Goal: Transaction & Acquisition: Purchase product/service

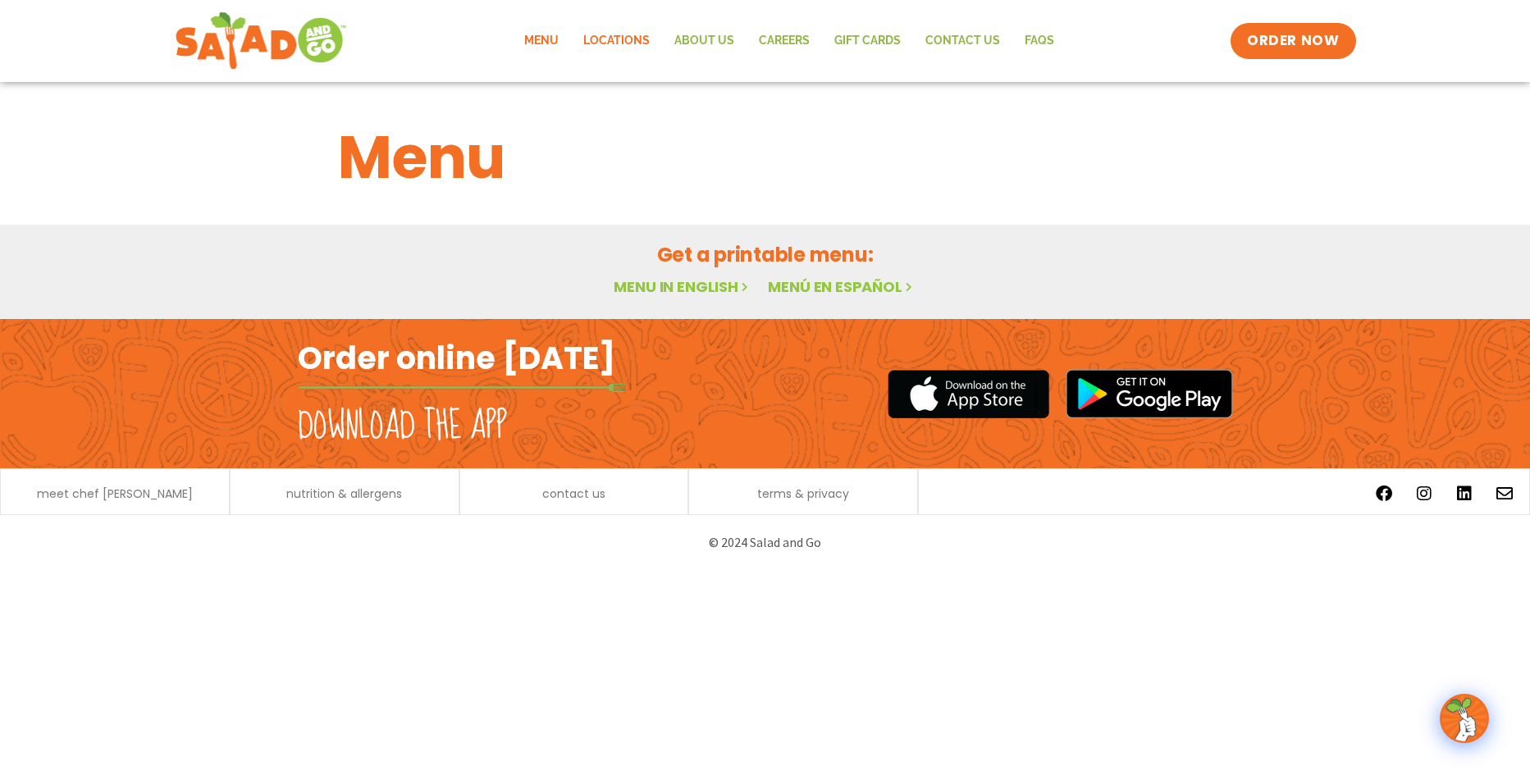
click at [626, 40] on link "Locations" at bounding box center [616, 40] width 91 height 37
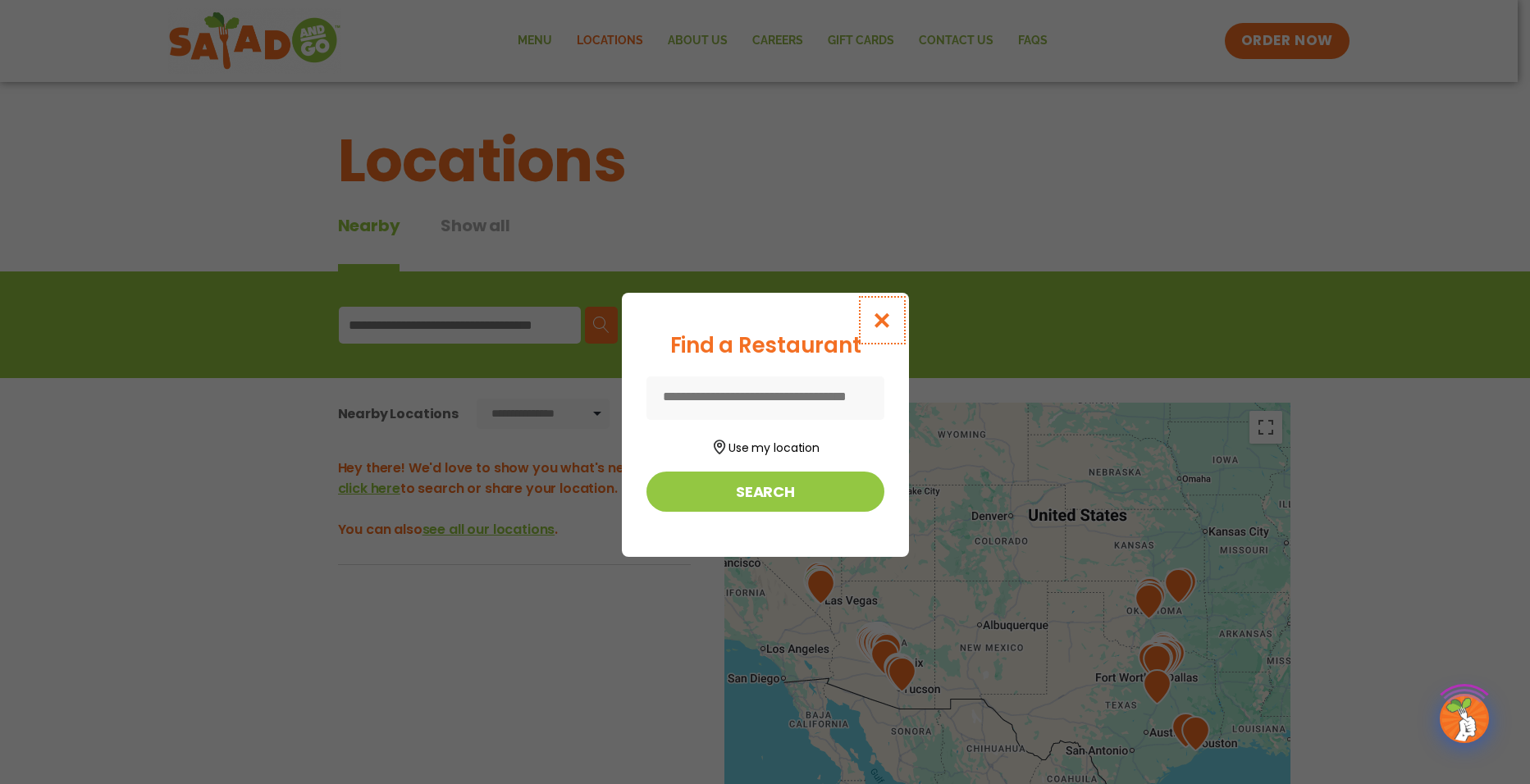
click at [891, 315] on icon "Close modal" at bounding box center [881, 321] width 20 height 17
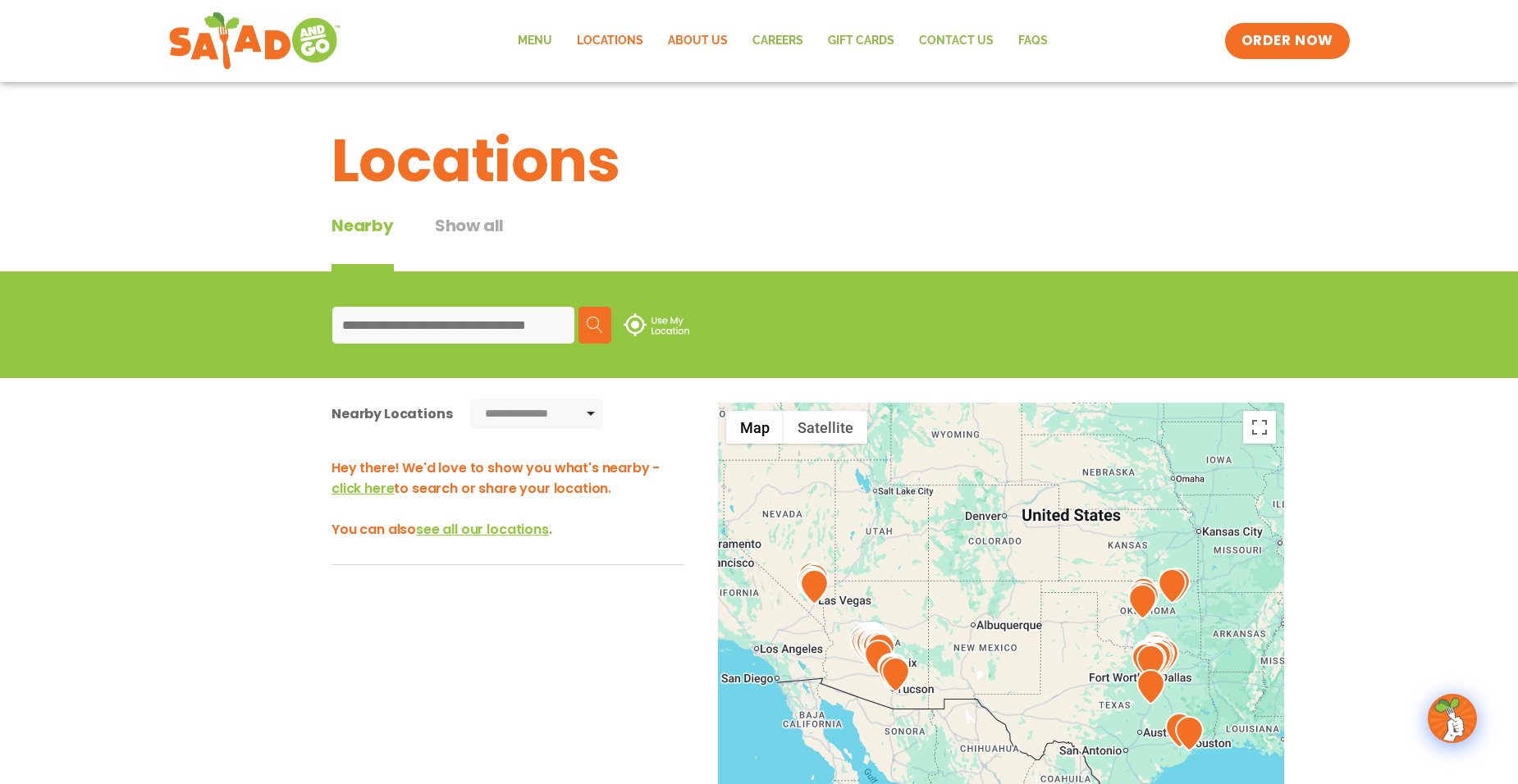
click at [731, 34] on link "About Us" at bounding box center [697, 40] width 84 height 37
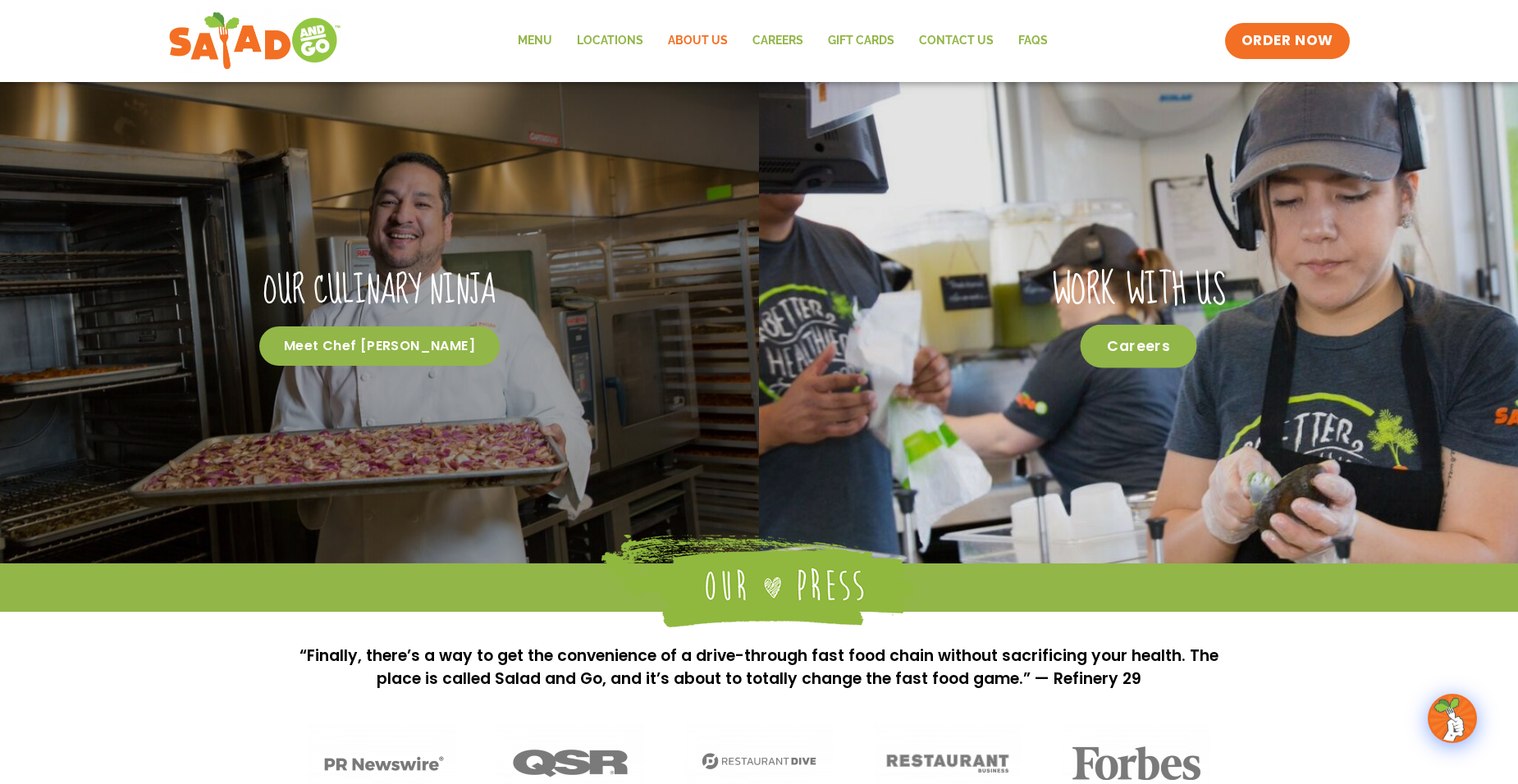
scroll to position [552, 0]
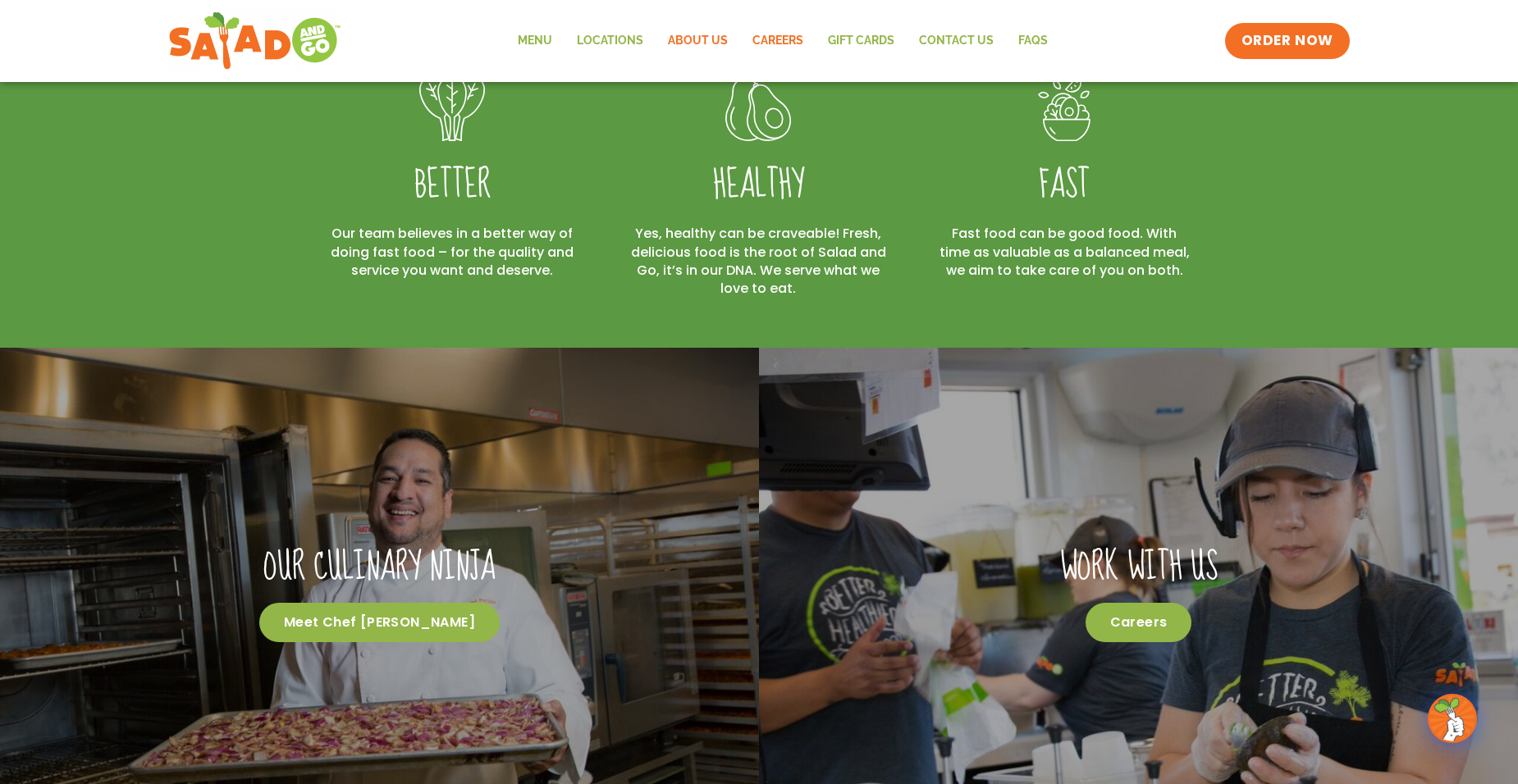
click at [787, 50] on link "Careers" at bounding box center [778, 40] width 76 height 37
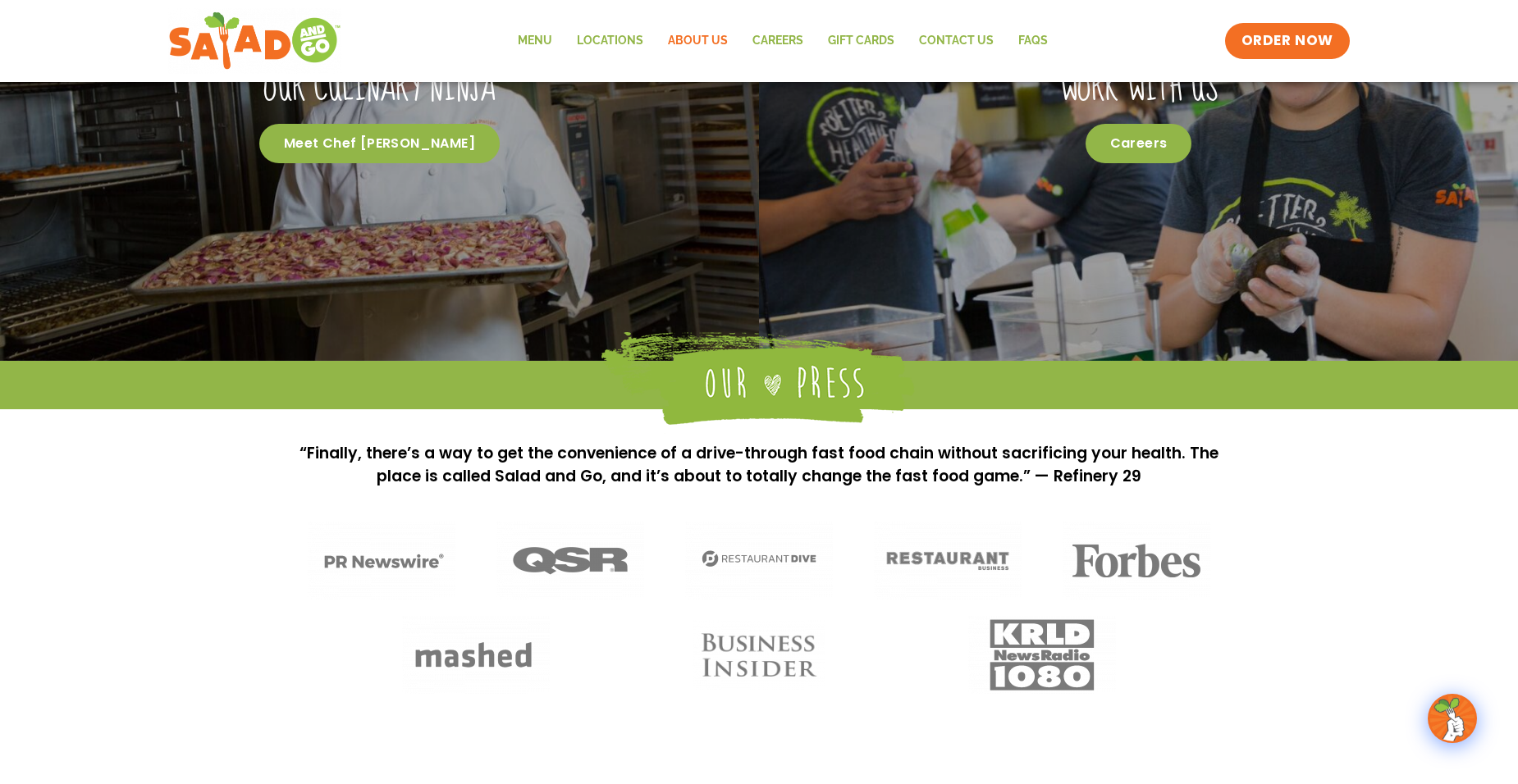
scroll to position [1127, 0]
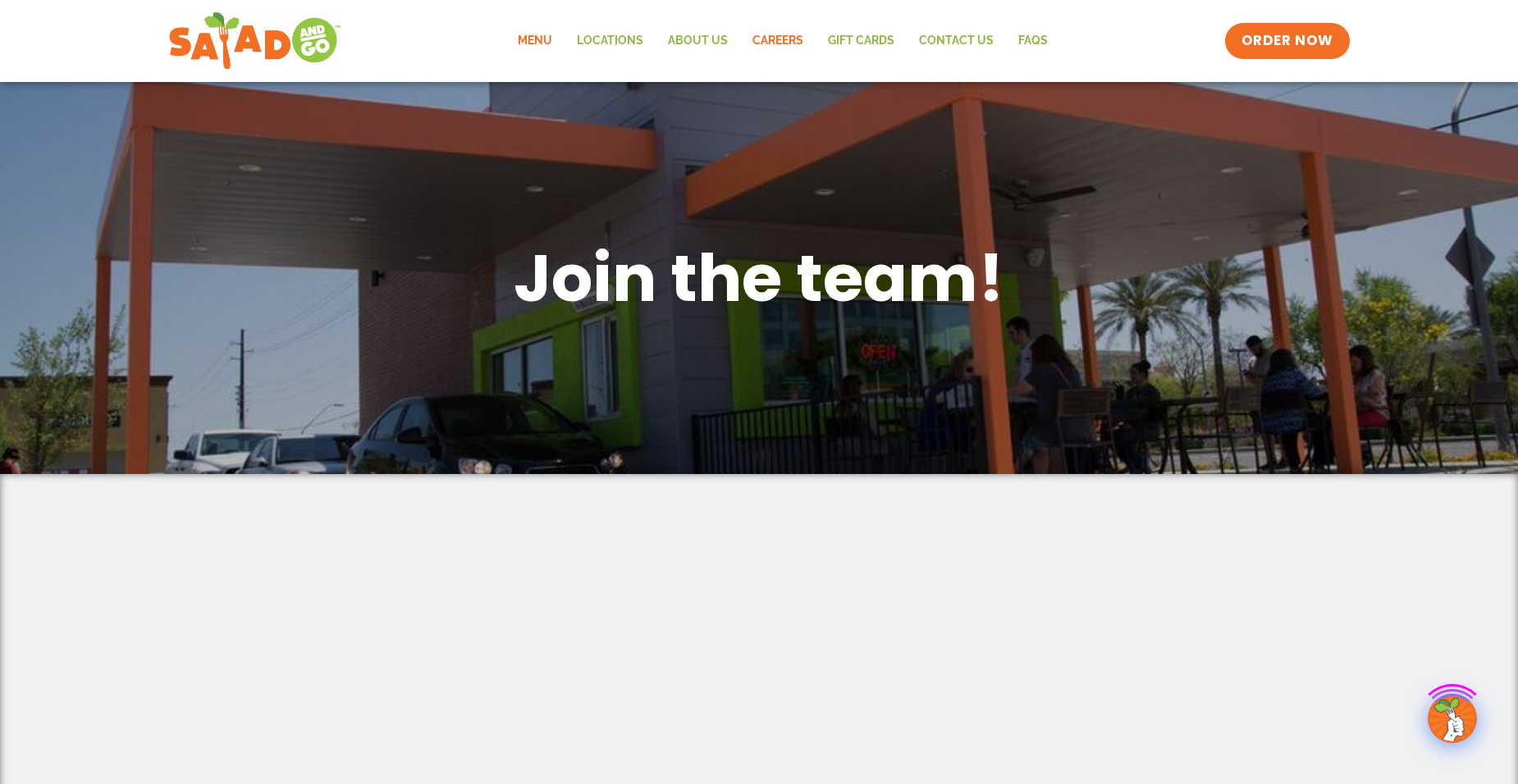
click at [526, 38] on link "Menu" at bounding box center [535, 40] width 59 height 37
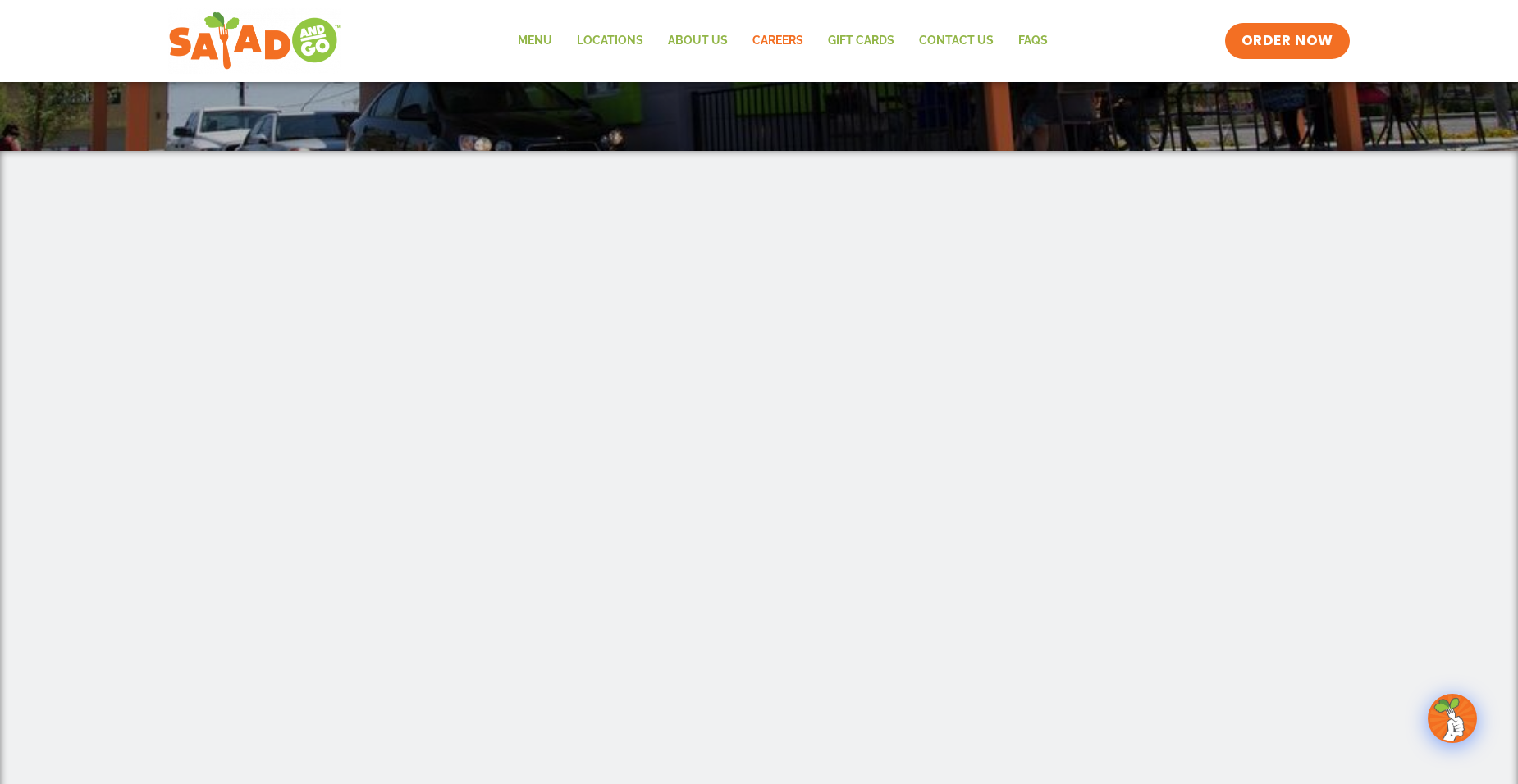
scroll to position [328, 0]
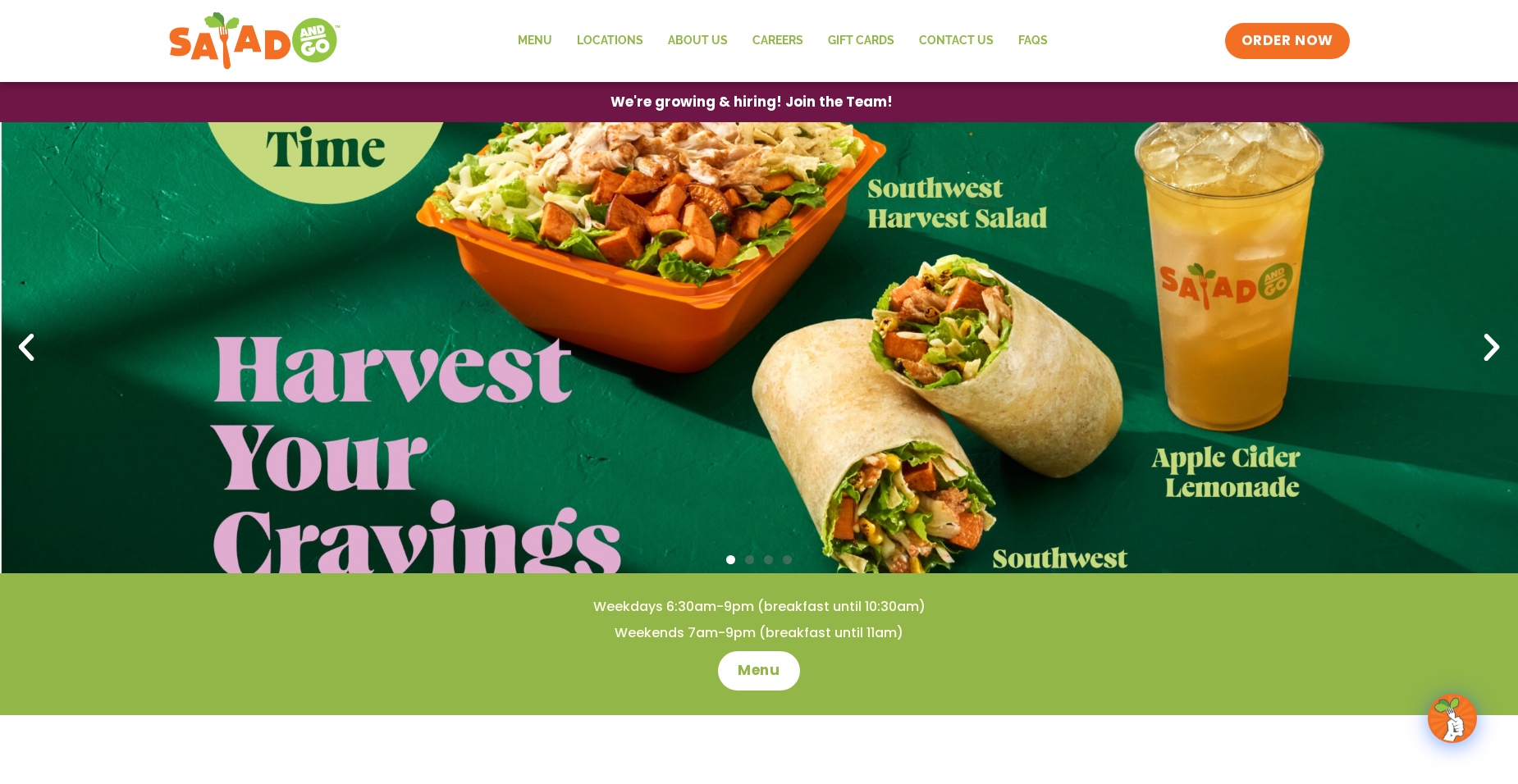
click at [1489, 353] on icon "Next slide" at bounding box center [1492, 347] width 36 height 36
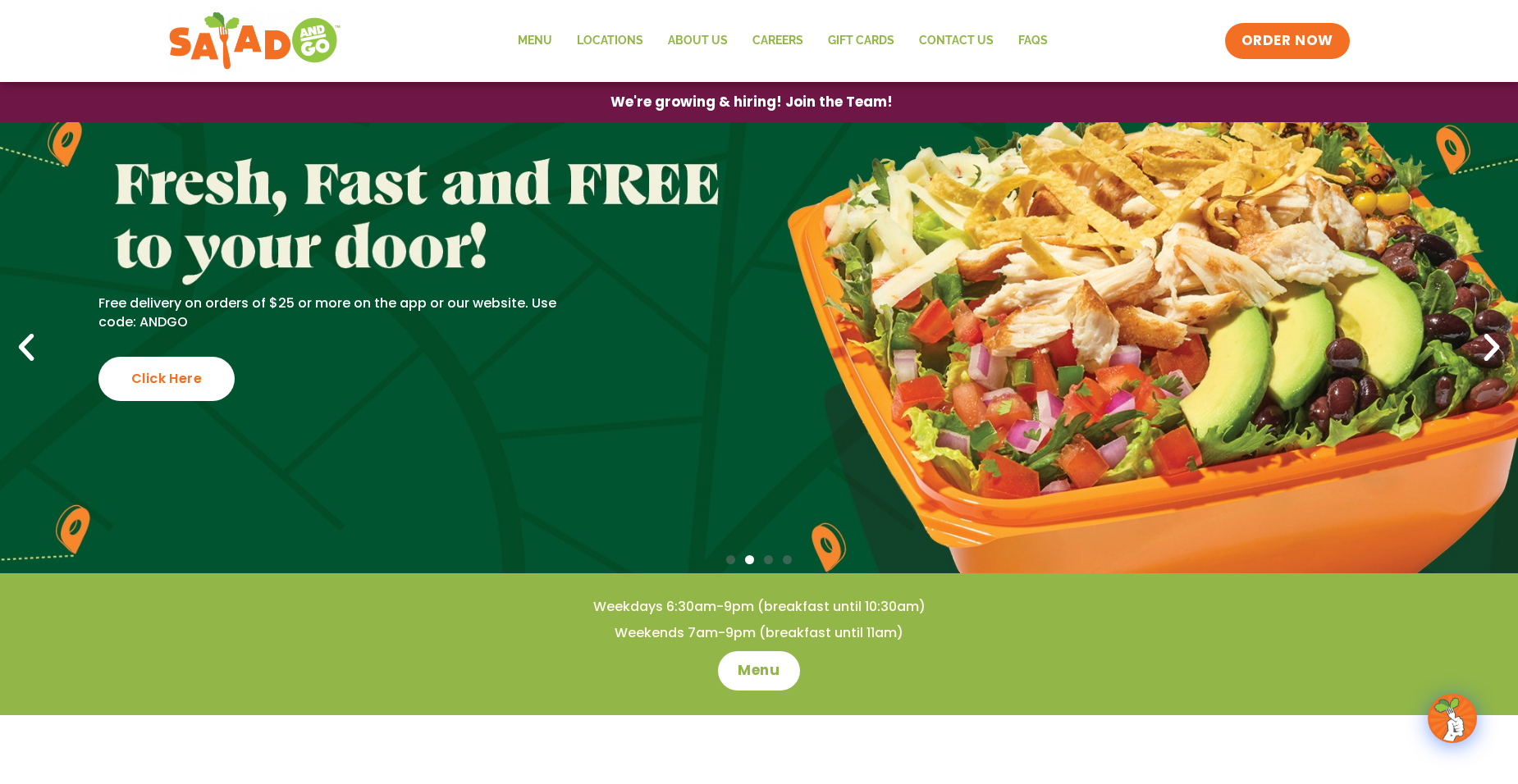
click at [1487, 347] on icon "Next slide" at bounding box center [1492, 347] width 36 height 36
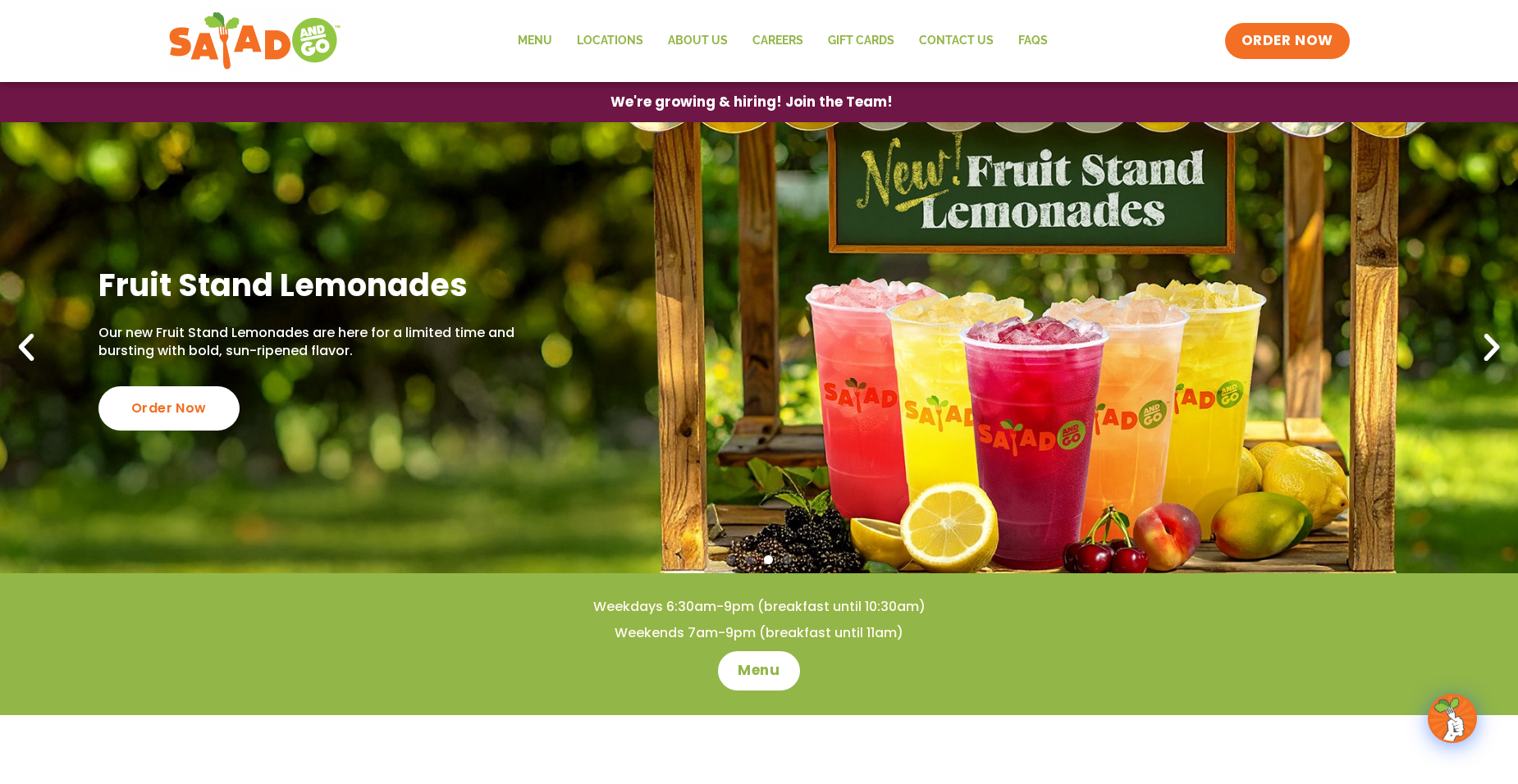
click at [1479, 345] on icon "Next slide" at bounding box center [1492, 347] width 36 height 36
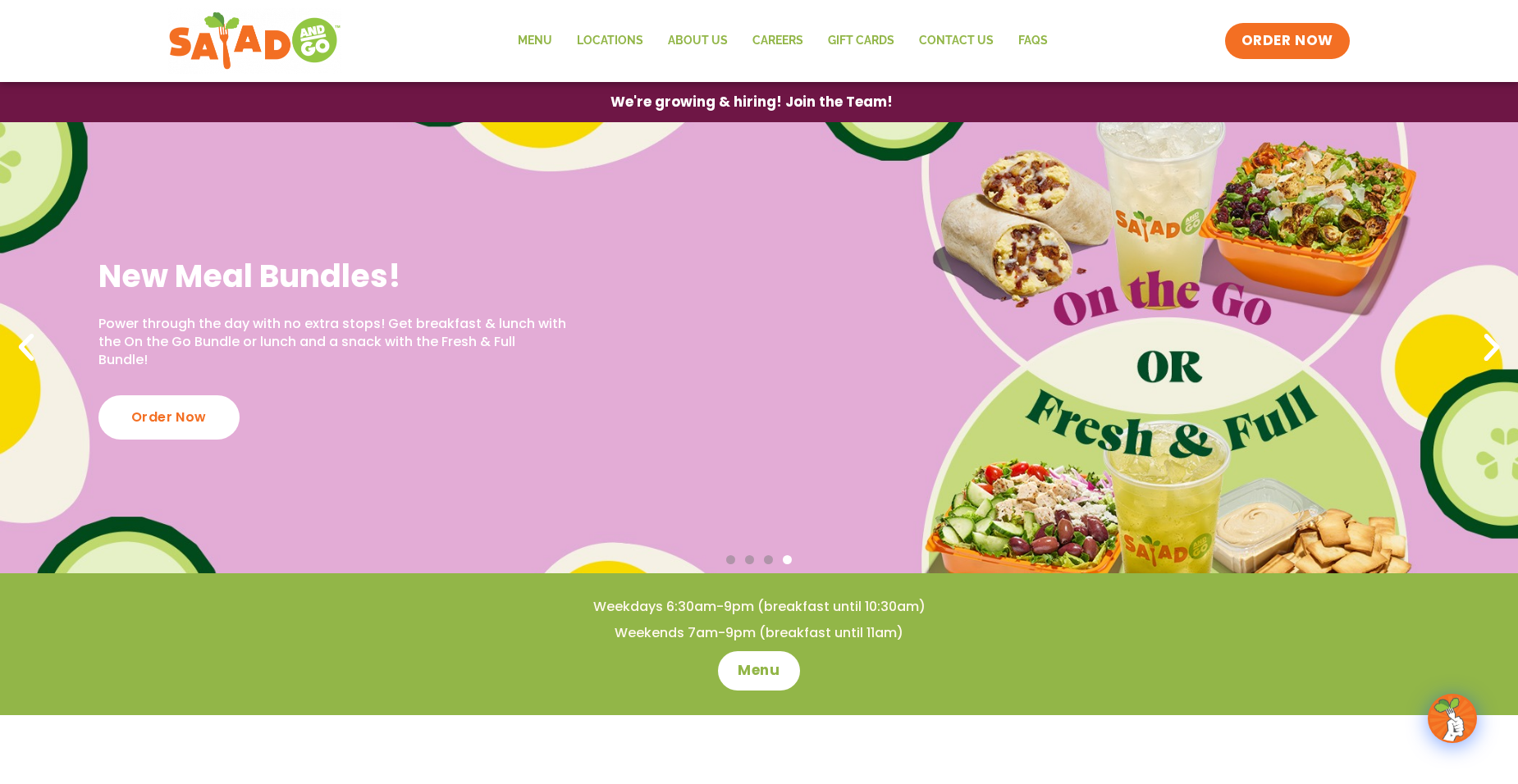
click at [38, 353] on icon "Previous slide" at bounding box center [27, 347] width 36 height 36
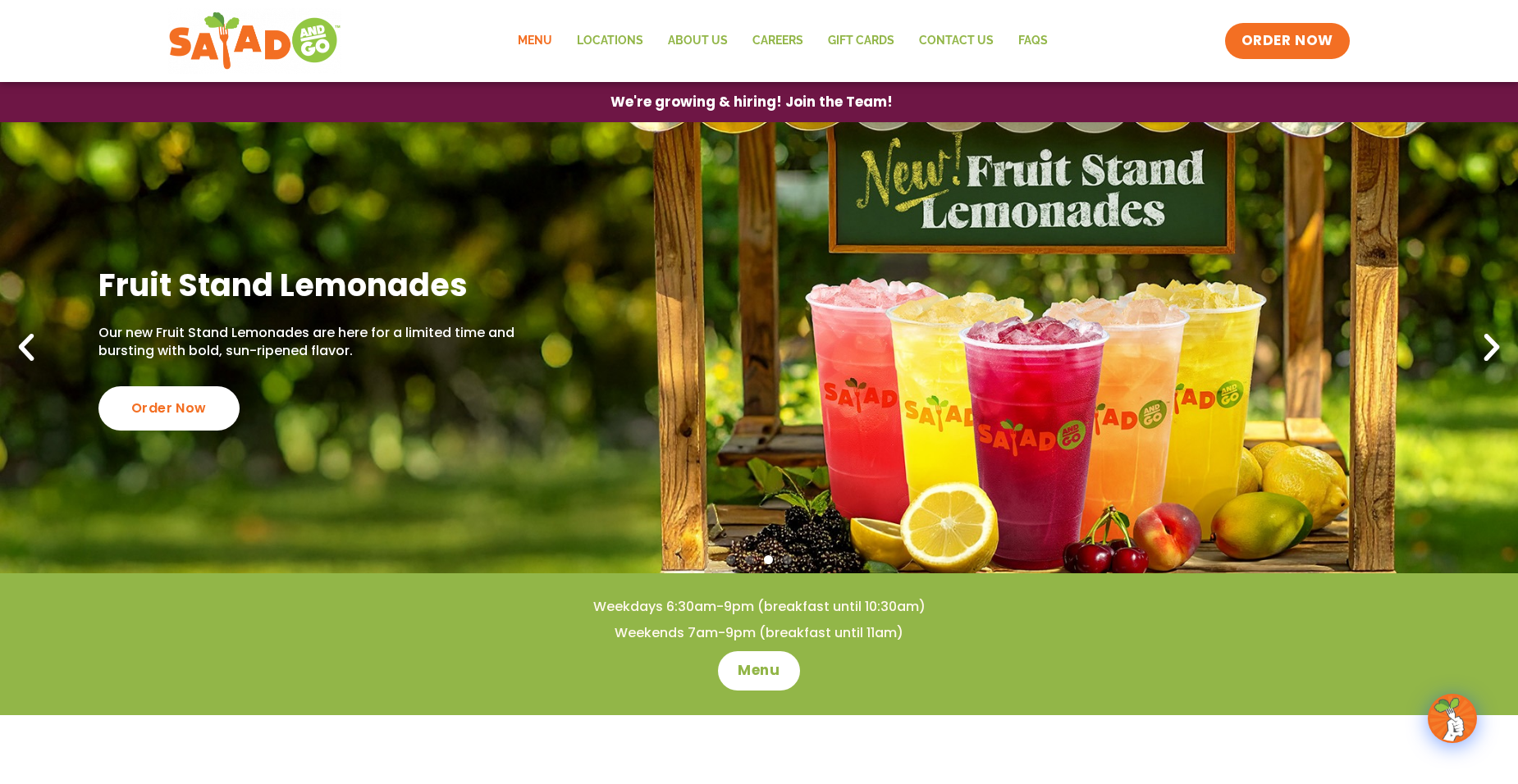
click at [551, 43] on link "Menu" at bounding box center [535, 40] width 59 height 37
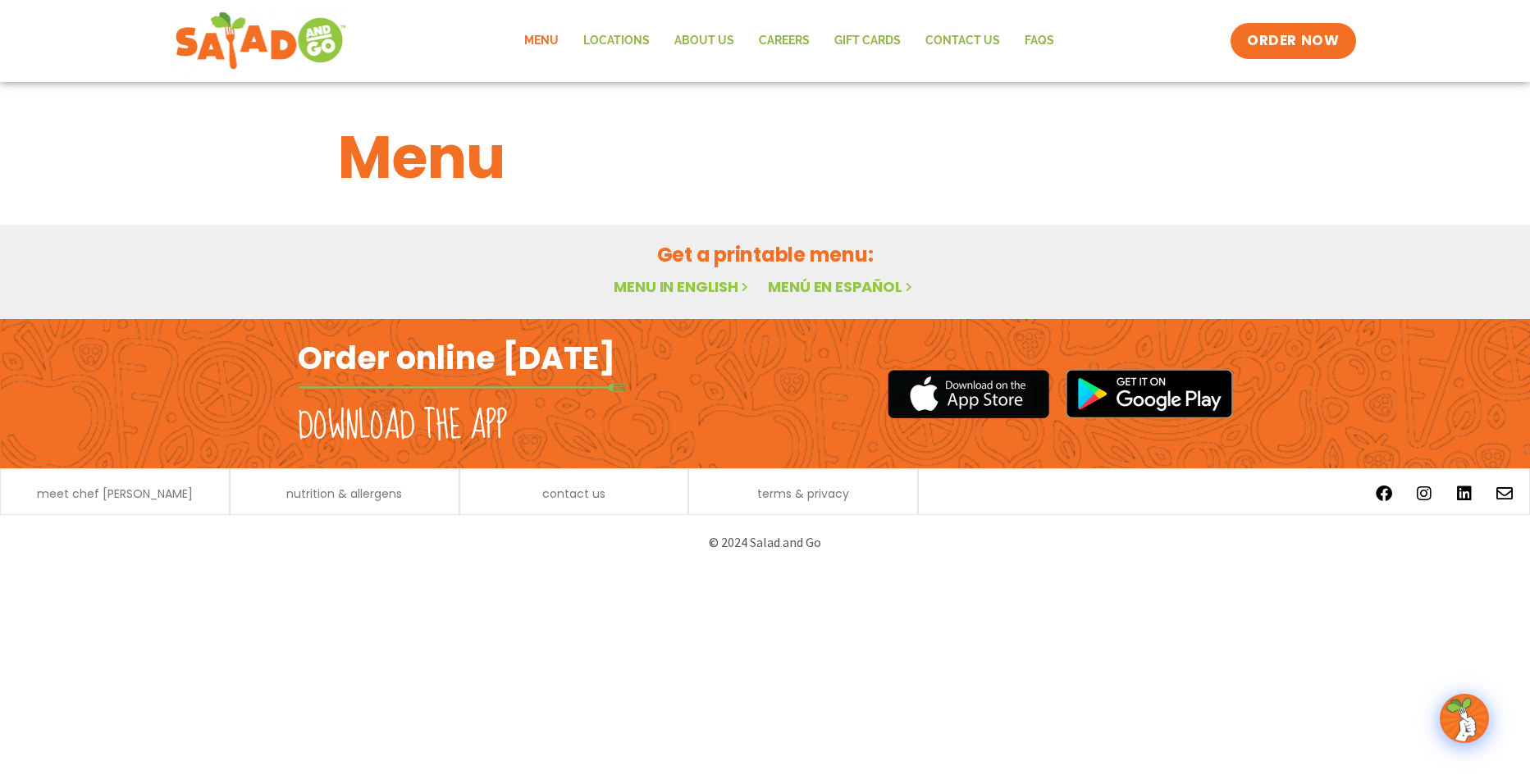
click at [708, 282] on link "Menu in English" at bounding box center [683, 286] width 138 height 20
click at [1480, 731] on img at bounding box center [1464, 718] width 46 height 46
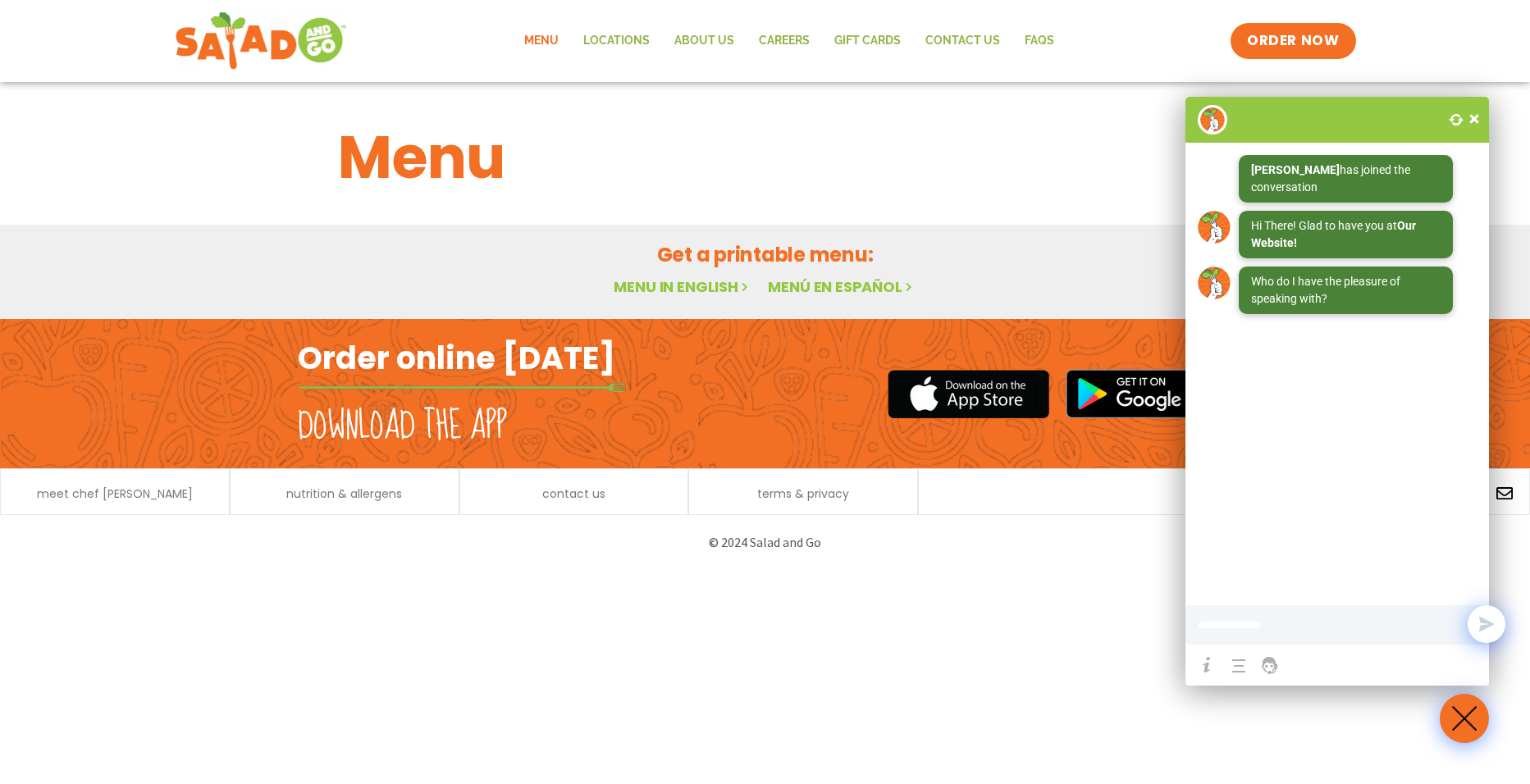
click at [1477, 126] on span at bounding box center [1474, 119] width 16 height 16
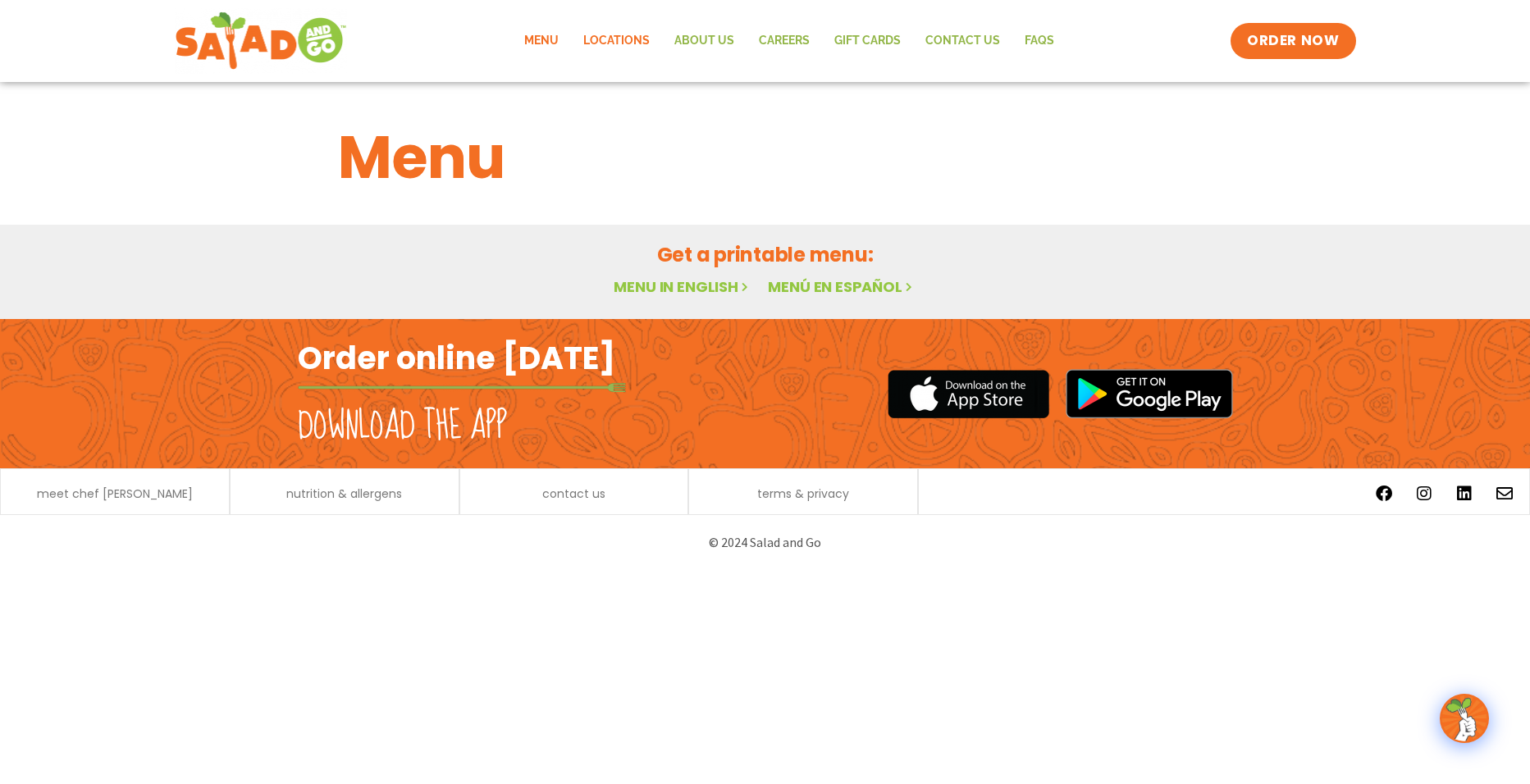
click at [599, 42] on link "Locations" at bounding box center [616, 40] width 91 height 37
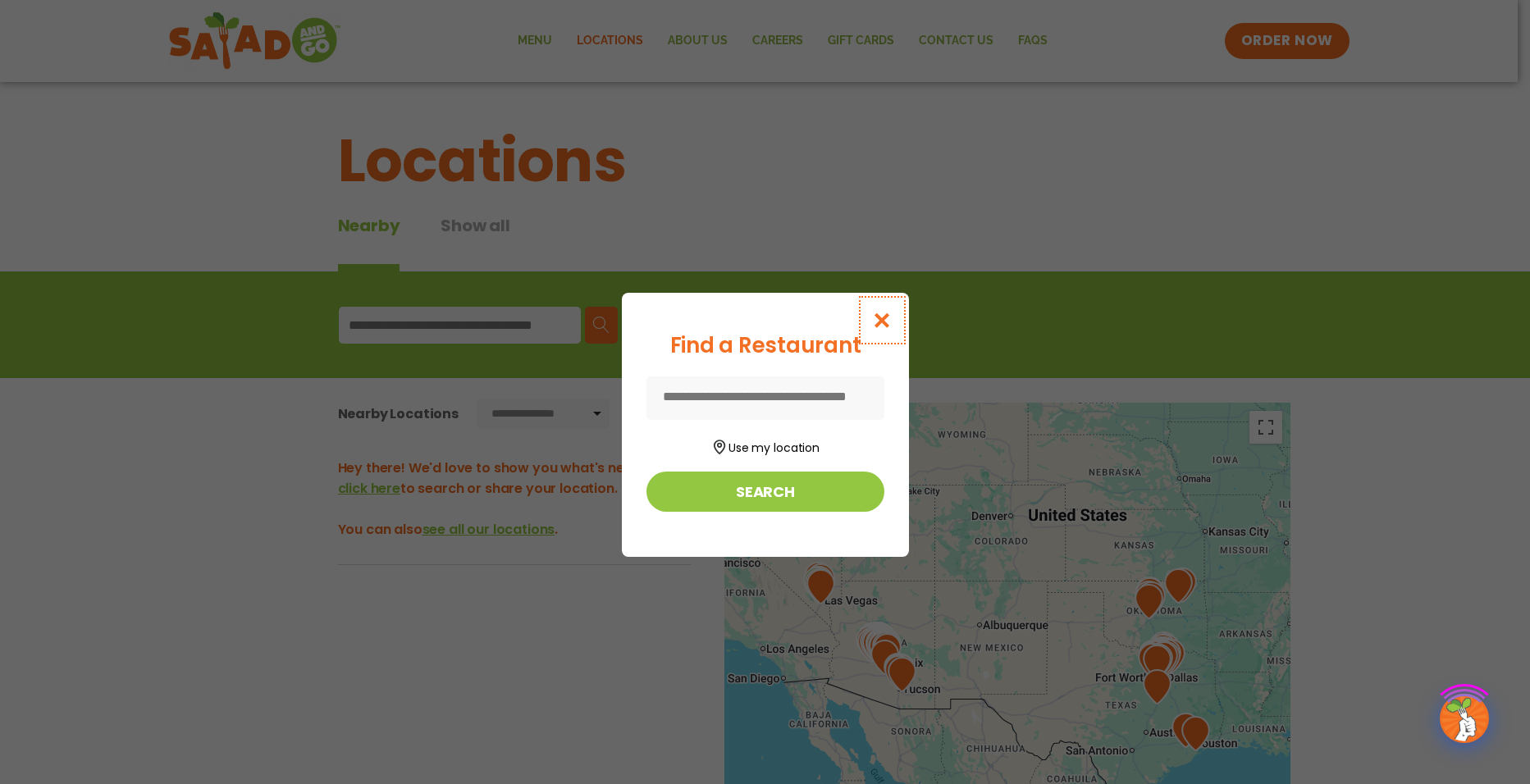
click at [889, 323] on icon "Close modal" at bounding box center [881, 321] width 20 height 17
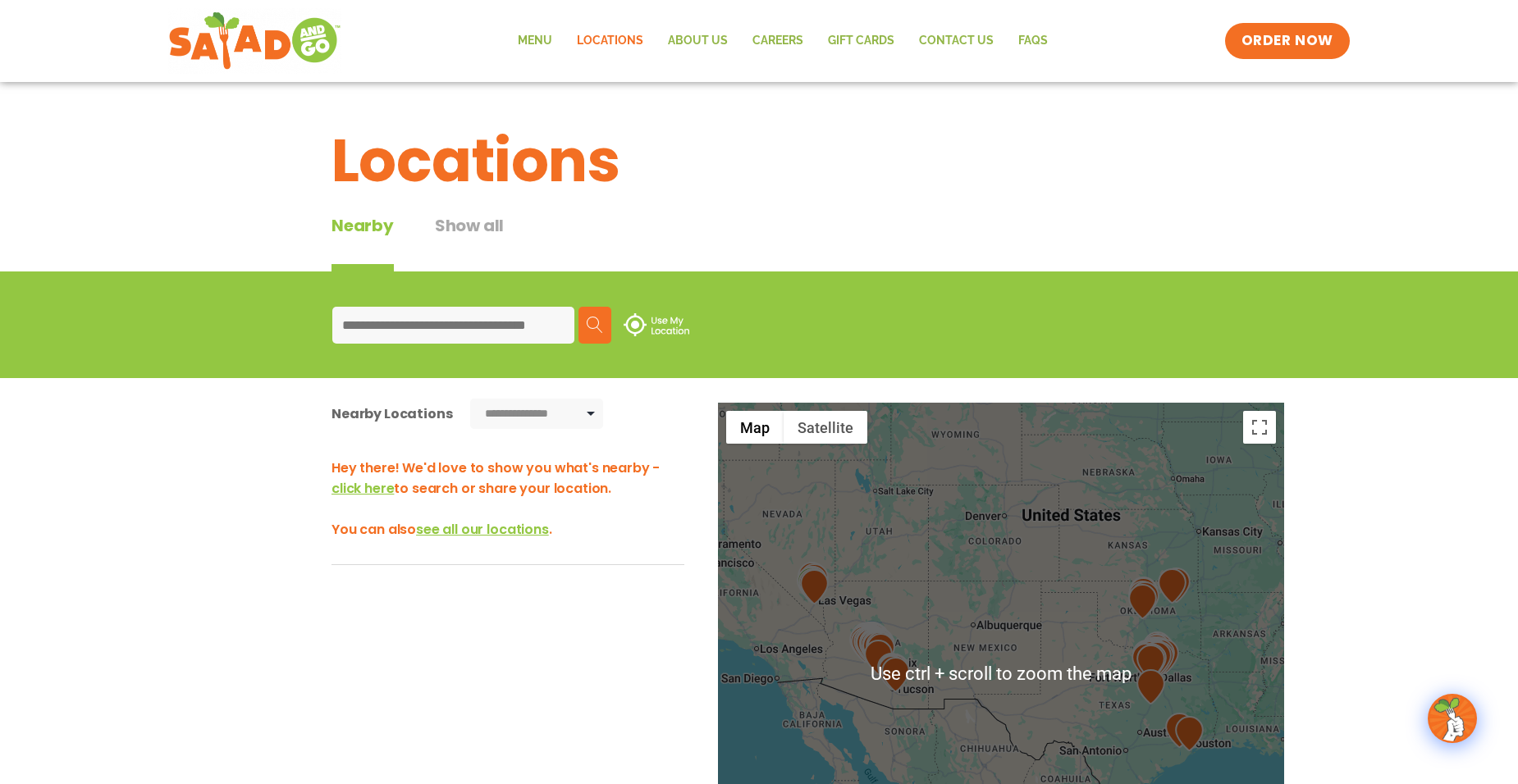
click at [421, 317] on input at bounding box center [453, 325] width 242 height 37
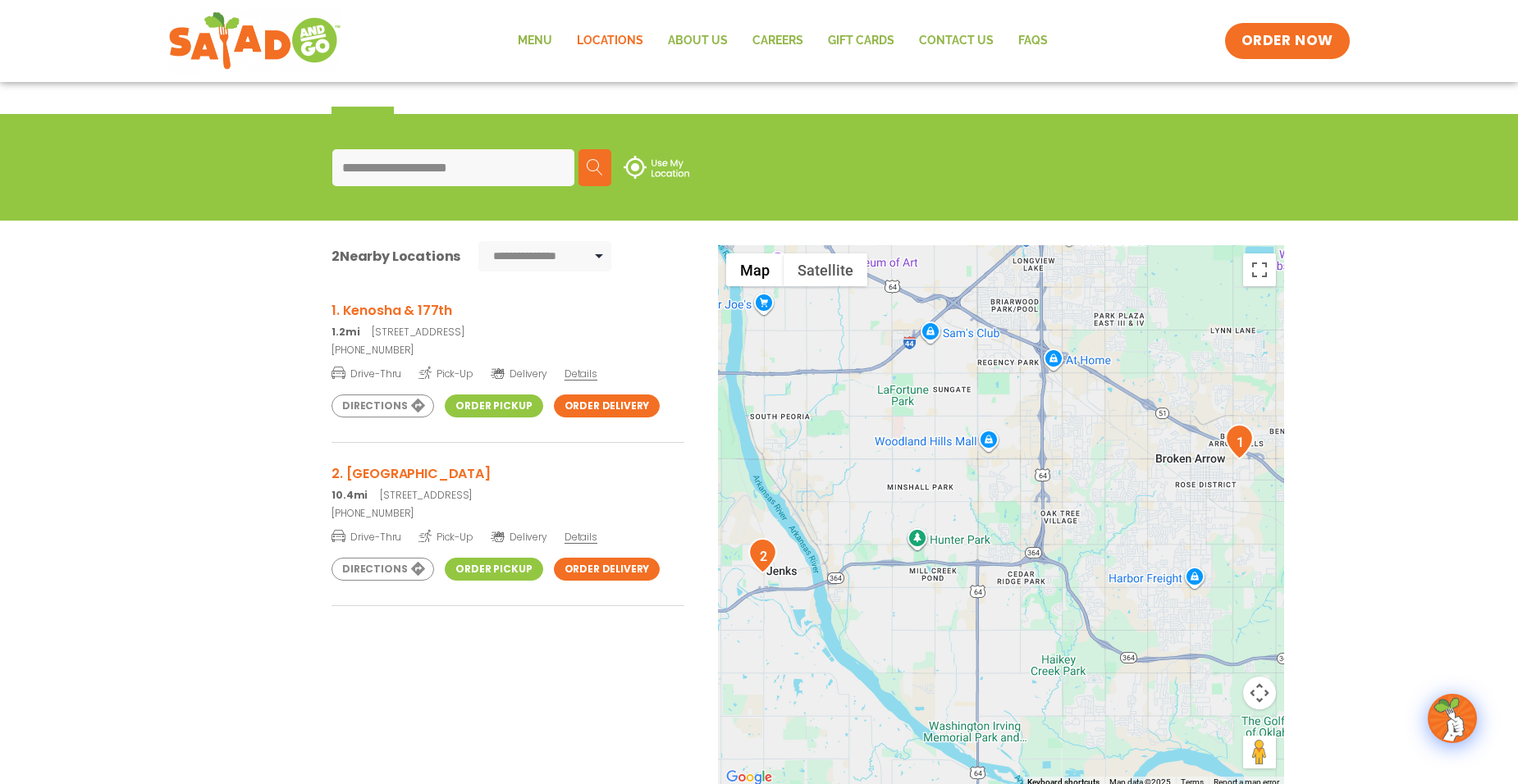
scroll to position [164, 0]
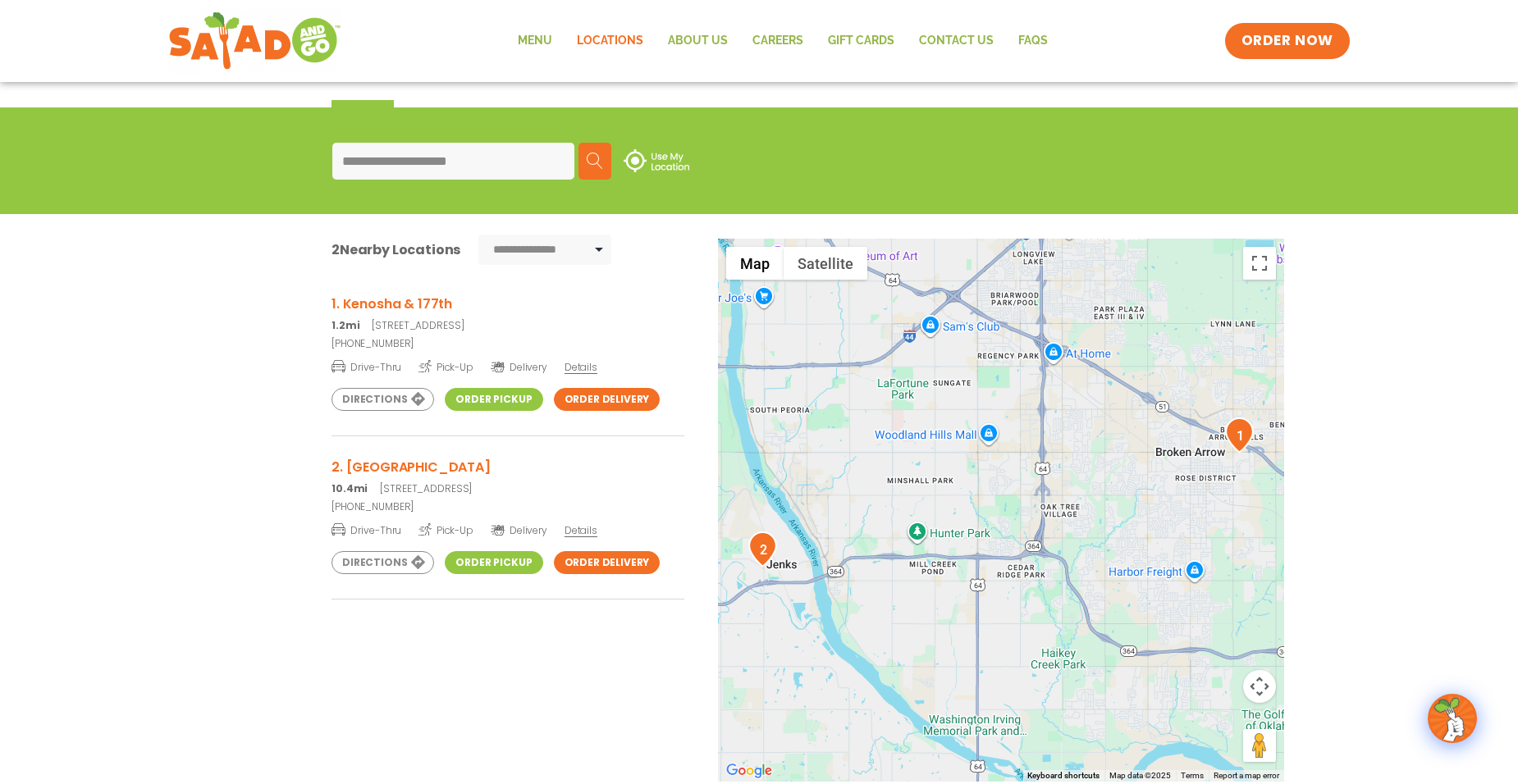
type input "**********"
click at [387, 291] on div "1. Kenosha & 177th 1.2mi 1209 East Kenosha Street, Broken Arrow, OK 74012 (918)…" at bounding box center [508, 548] width 352 height 549
click at [380, 302] on h3 "1. Kenosha & 177th" at bounding box center [508, 303] width 352 height 20
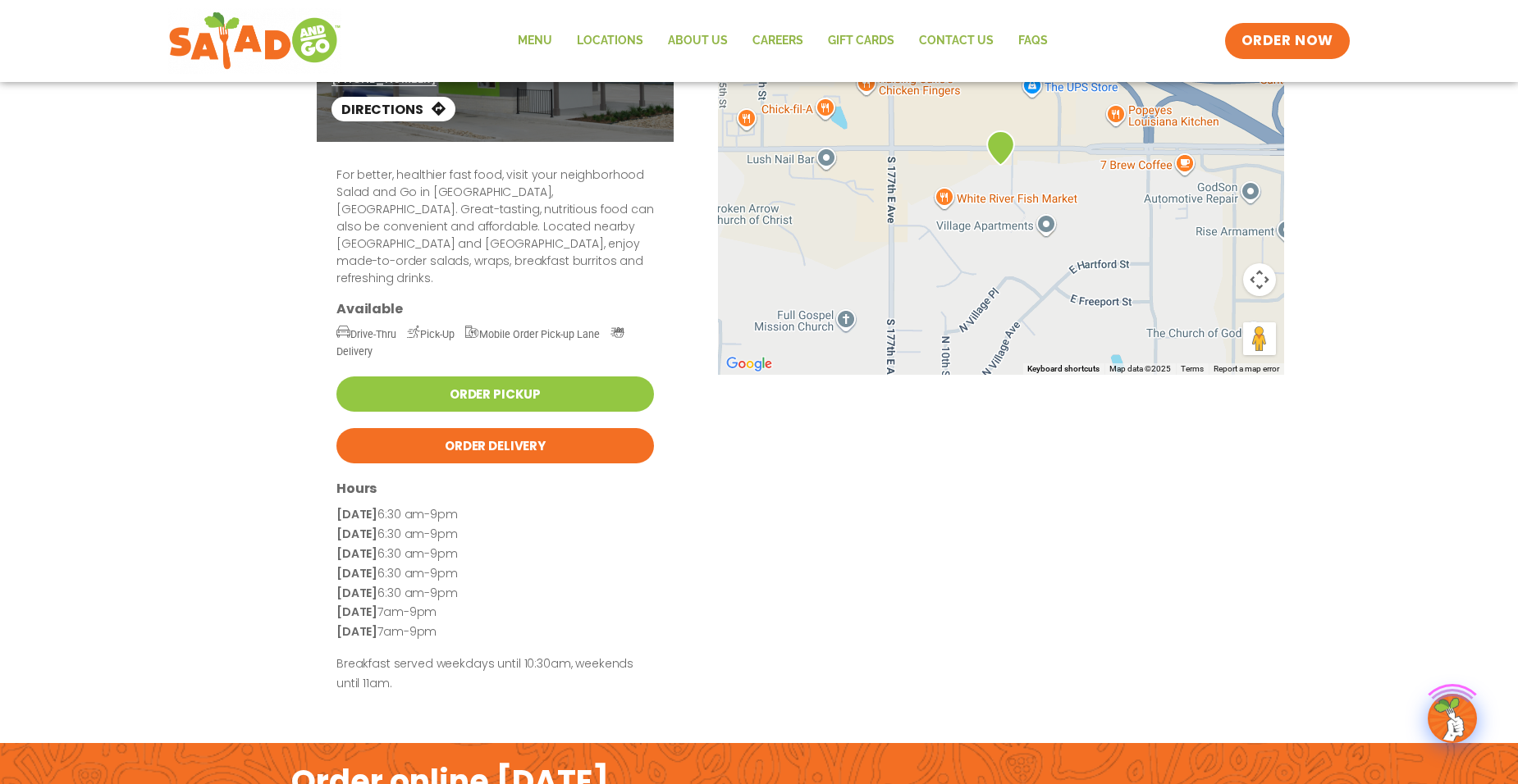
scroll to position [164, 0]
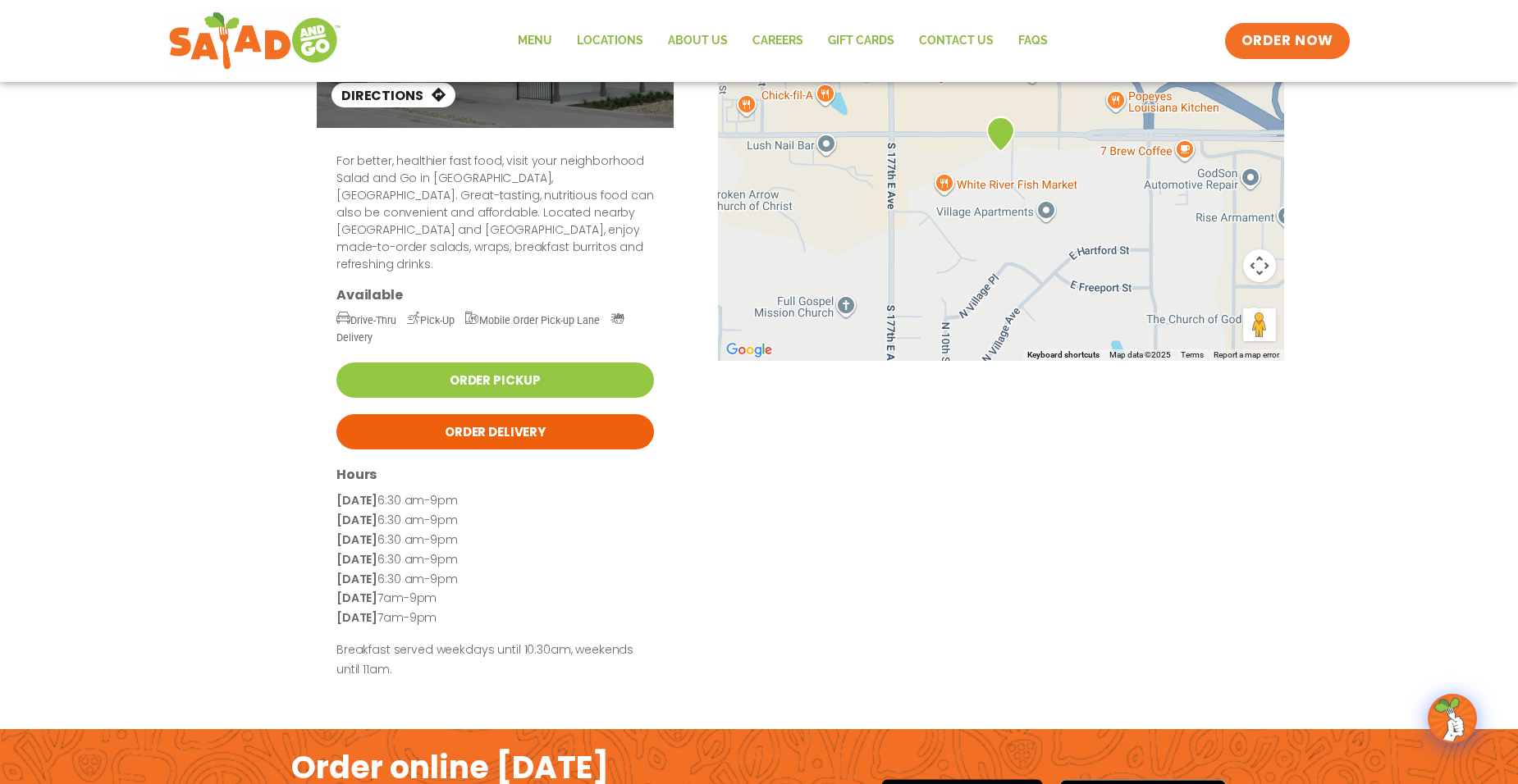
click at [516, 414] on link "Order Delivery" at bounding box center [495, 432] width 318 height 35
